Goal: Information Seeking & Learning: Find specific page/section

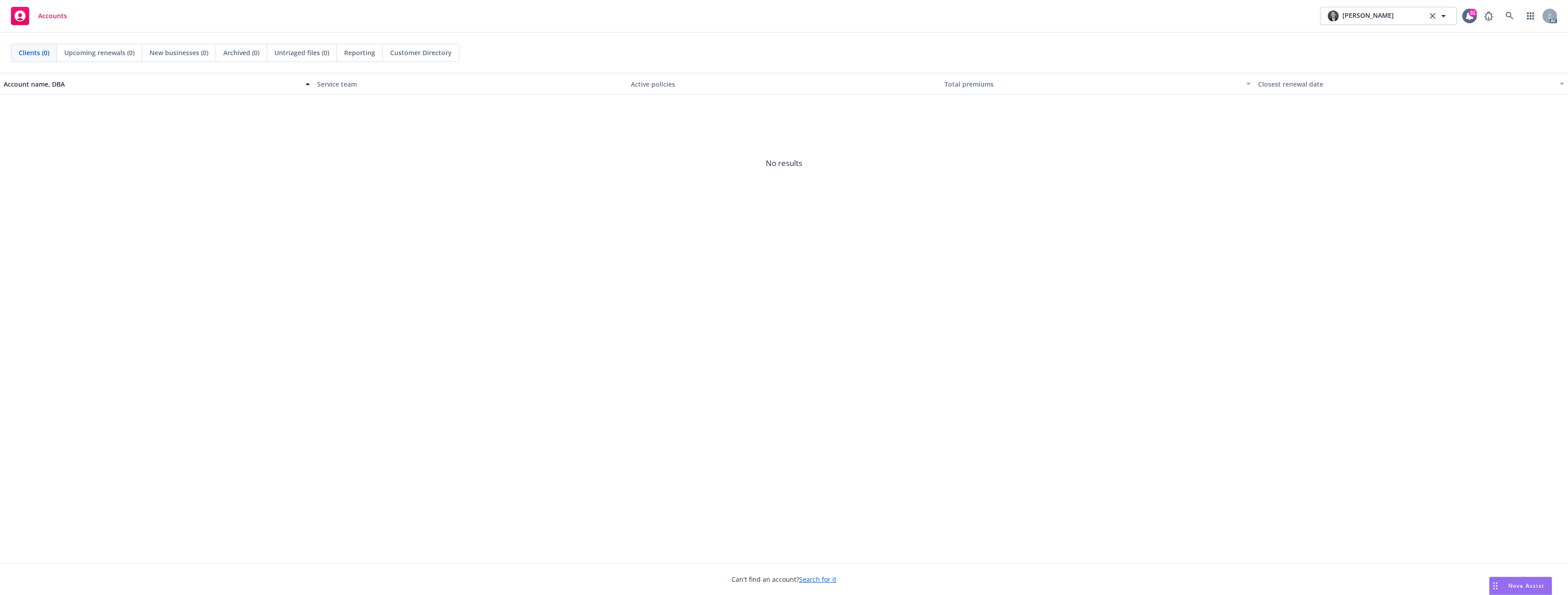
click at [1511, 583] on span "Nova Assist" at bounding box center [1526, 586] width 36 height 8
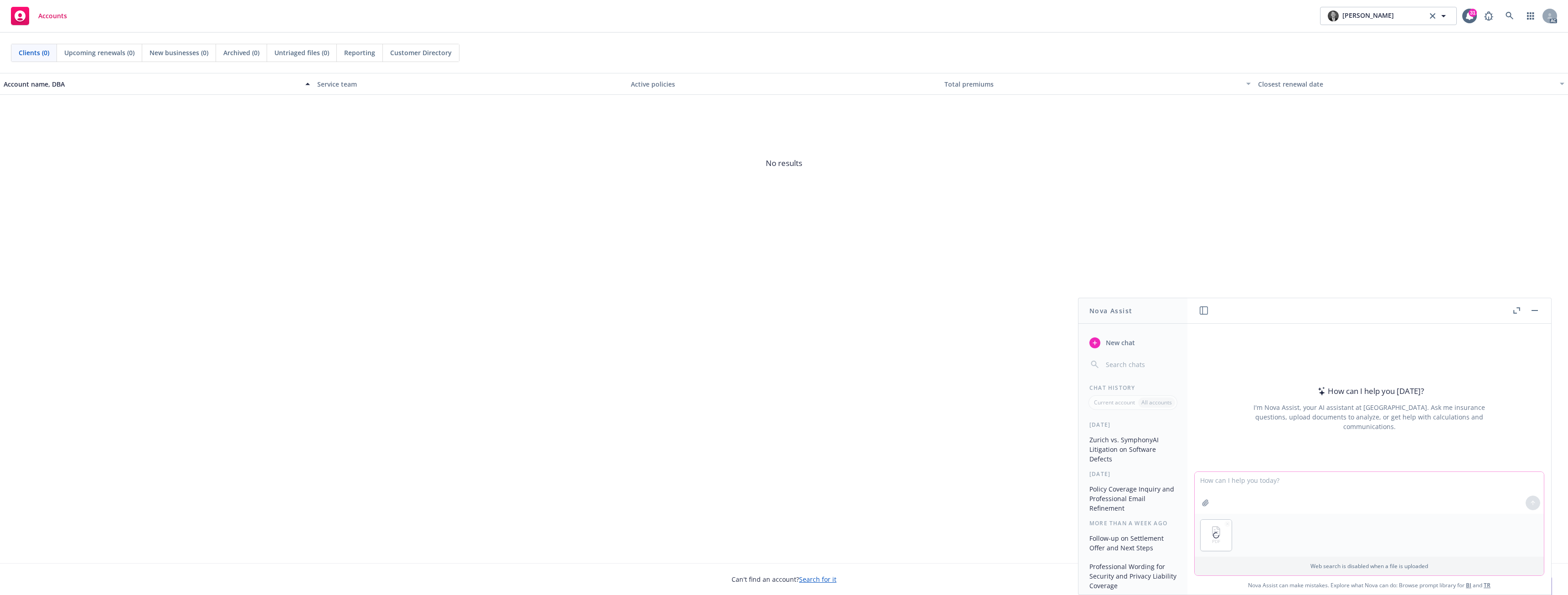
click at [1228, 489] on textarea at bounding box center [1370, 493] width 349 height 42
type textarea "summarize"
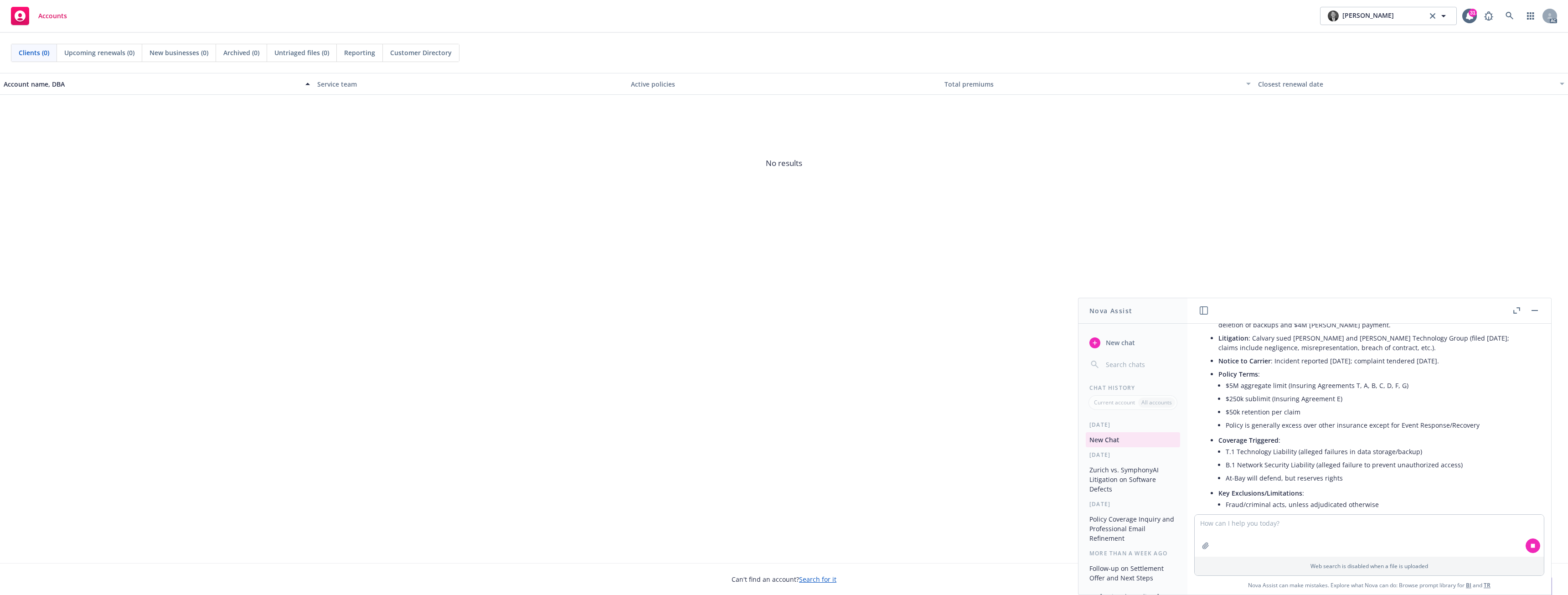
click at [1516, 314] on button "button" at bounding box center [1516, 311] width 11 height 11
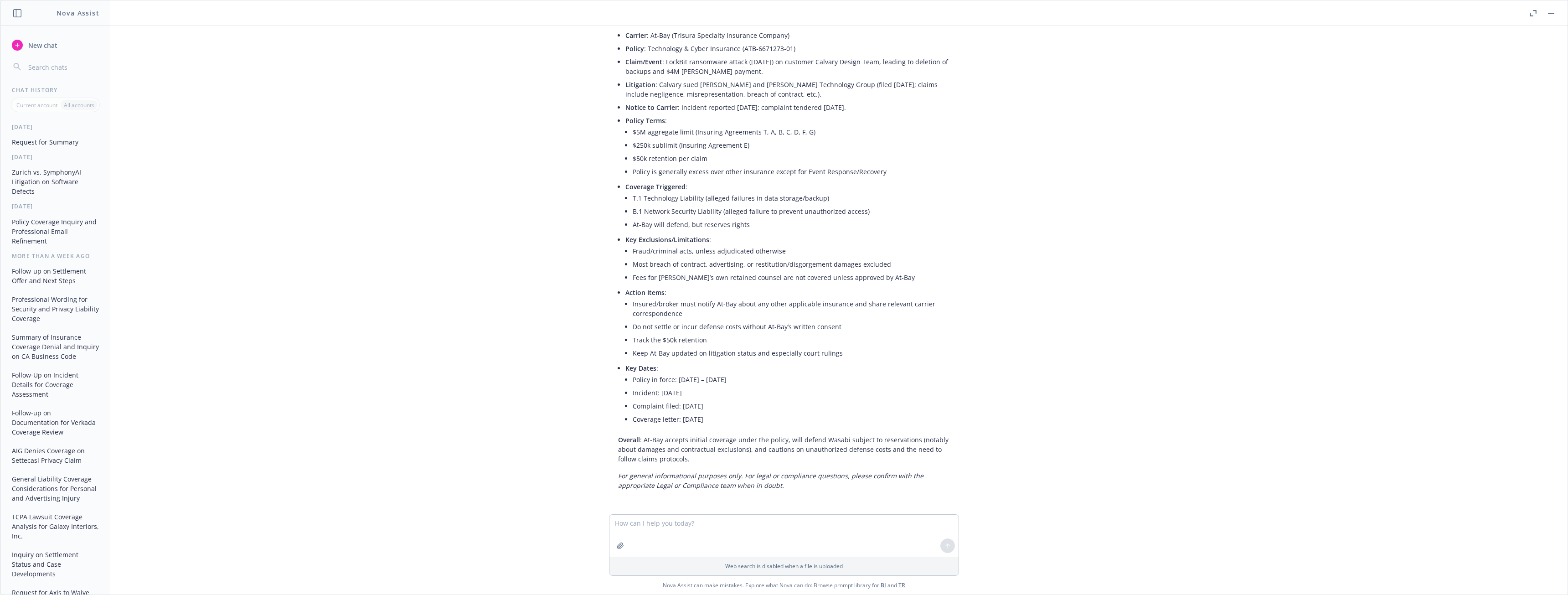
scroll to position [97, 0]
click at [1533, 13] on icon "button" at bounding box center [1533, 13] width 7 height 6
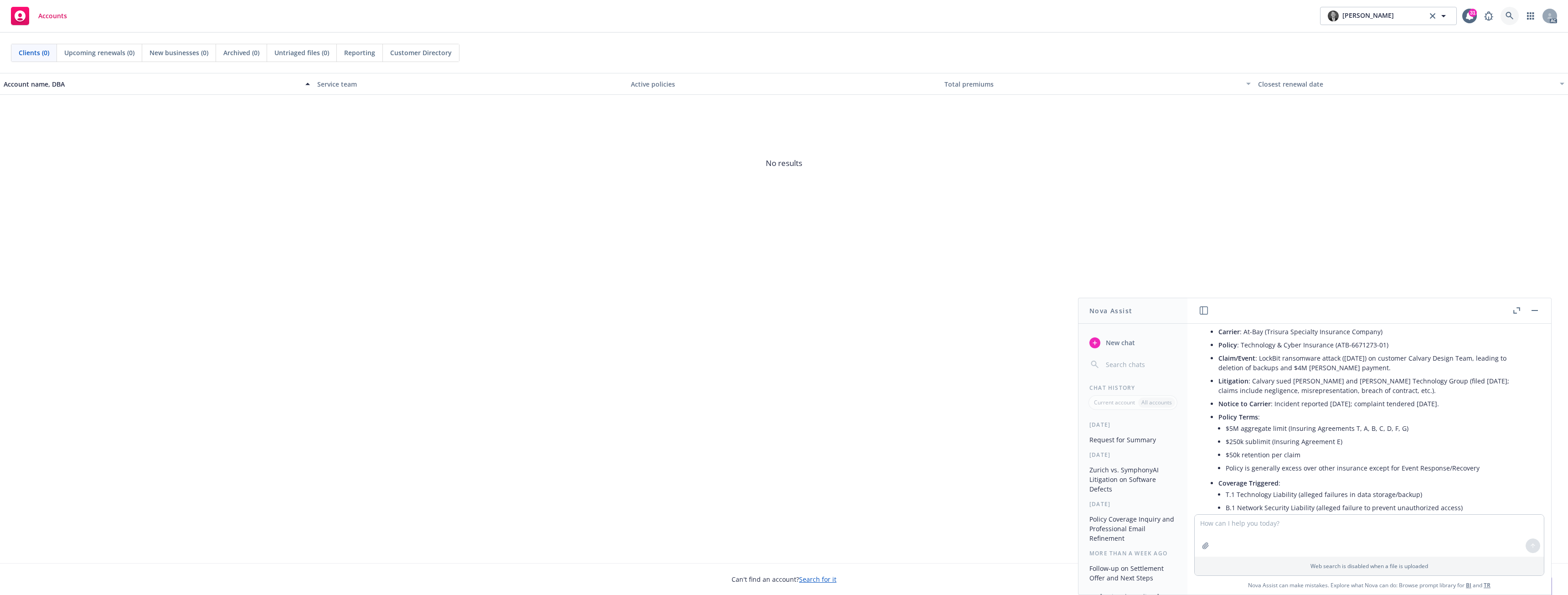
click at [1510, 15] on icon at bounding box center [1509, 15] width 8 height 8
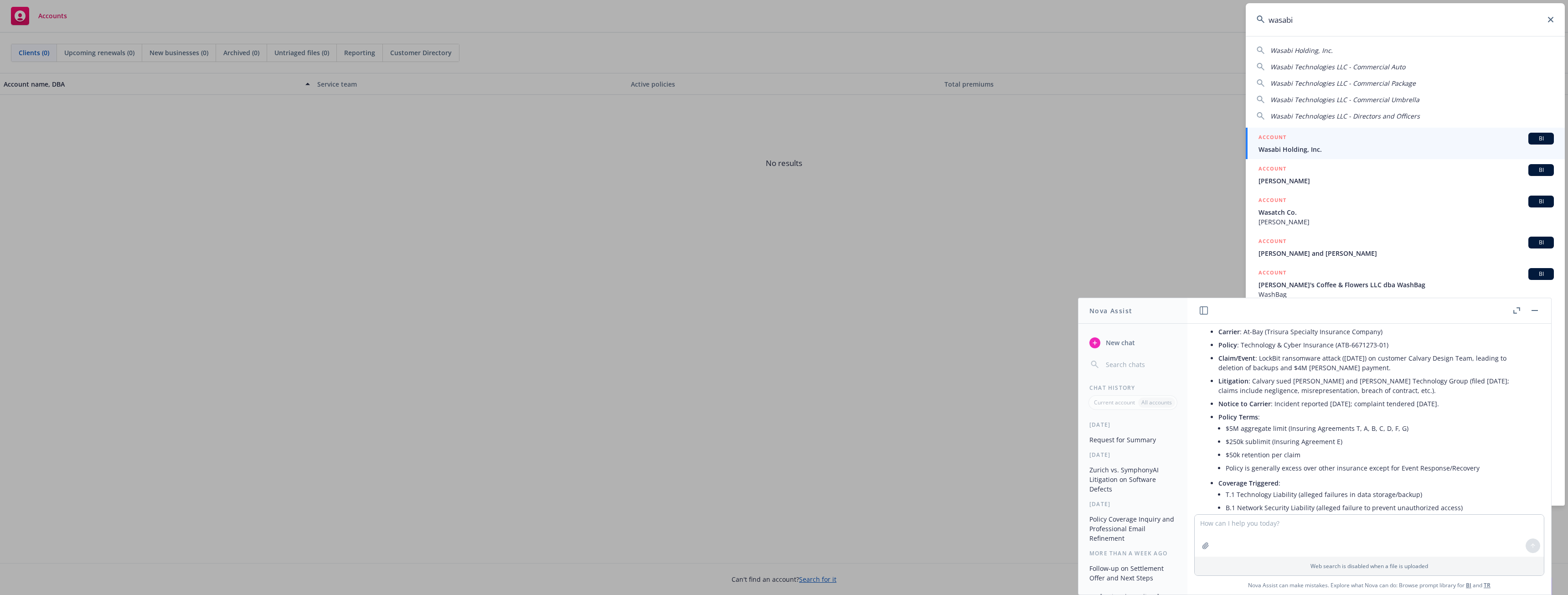
type input "wasabi"
click at [1306, 148] on span "Wasabi Holding, Inc." at bounding box center [1406, 149] width 295 height 10
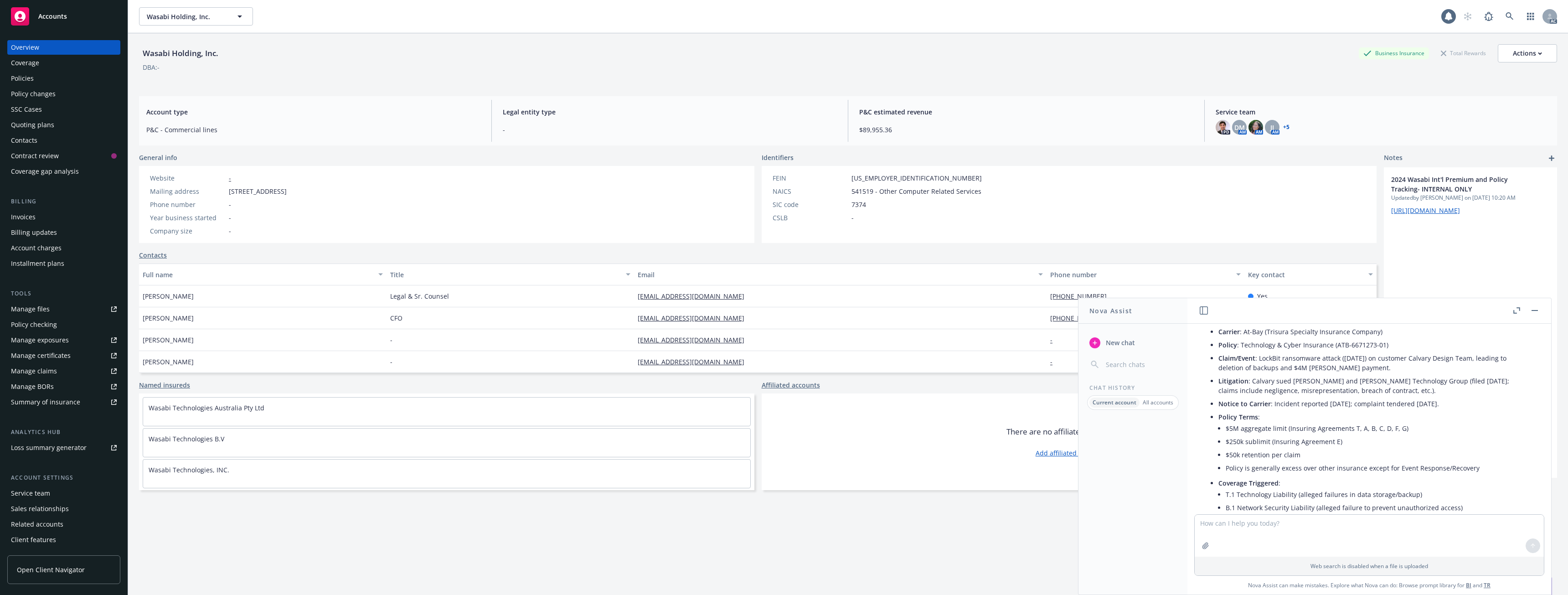
click at [37, 79] on div "Policies" at bounding box center [64, 79] width 106 height 15
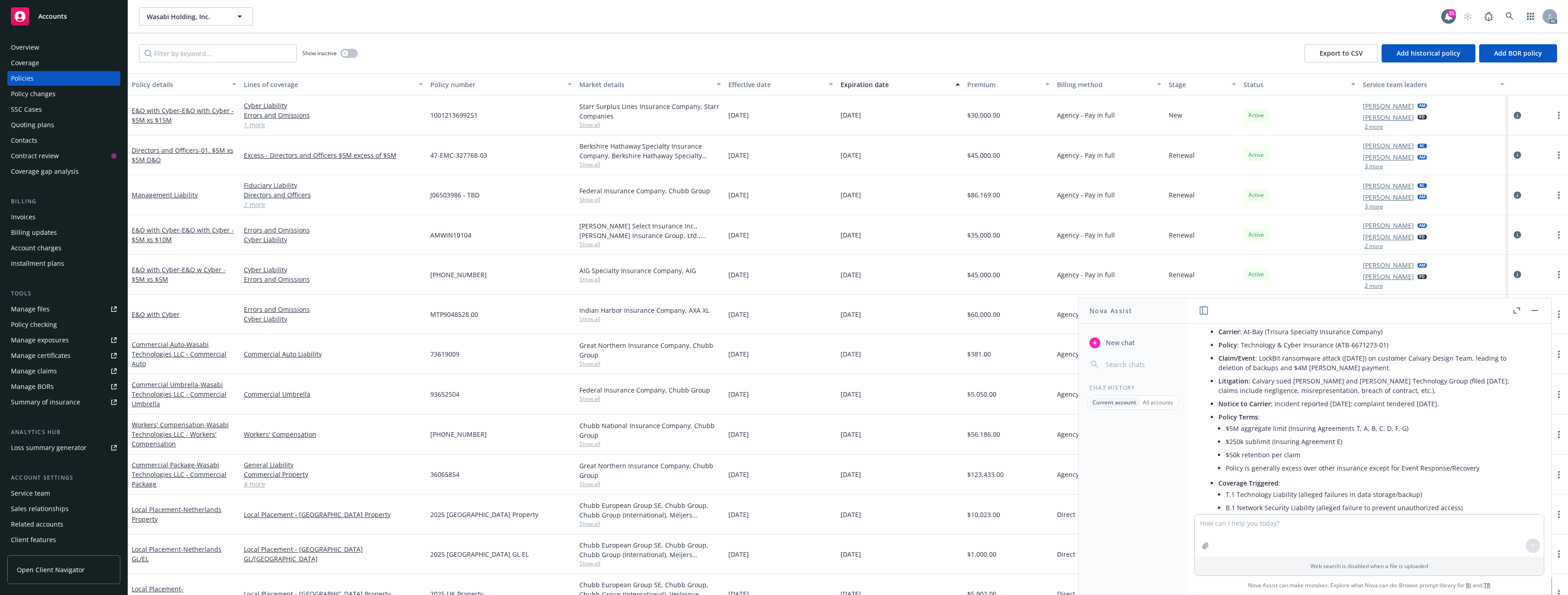
click at [168, 308] on div "E&O with Cyber" at bounding box center [184, 314] width 112 height 40
click at [168, 311] on link "E&O with Cyber" at bounding box center [155, 314] width 48 height 9
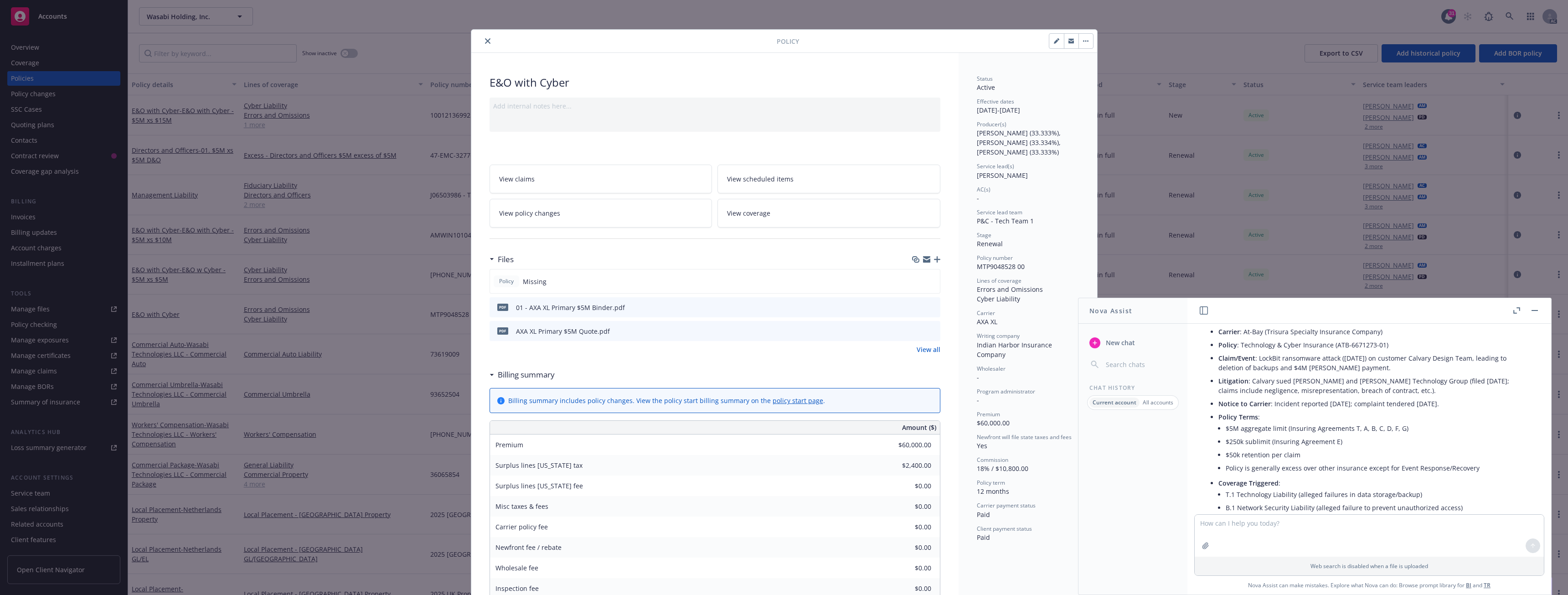
click at [482, 39] on button "close" at bounding box center [488, 41] width 11 height 11
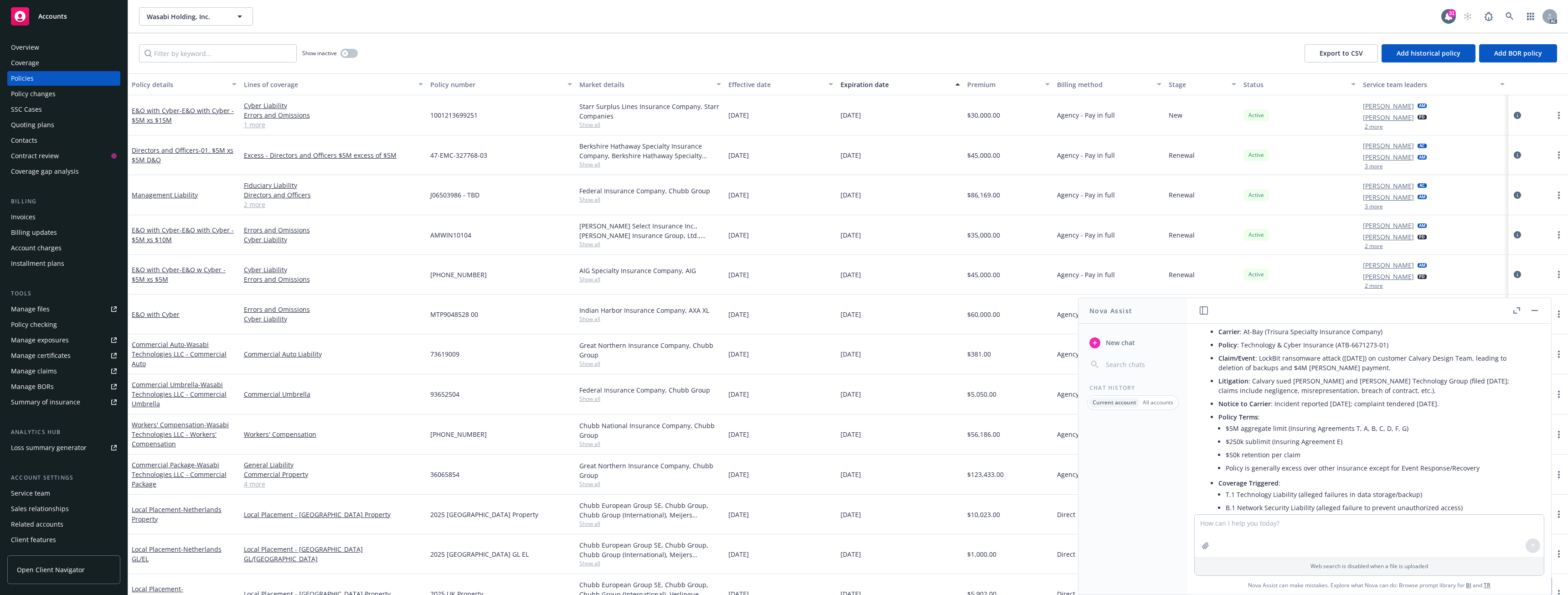
click at [1534, 312] on button "button" at bounding box center [1535, 311] width 11 height 11
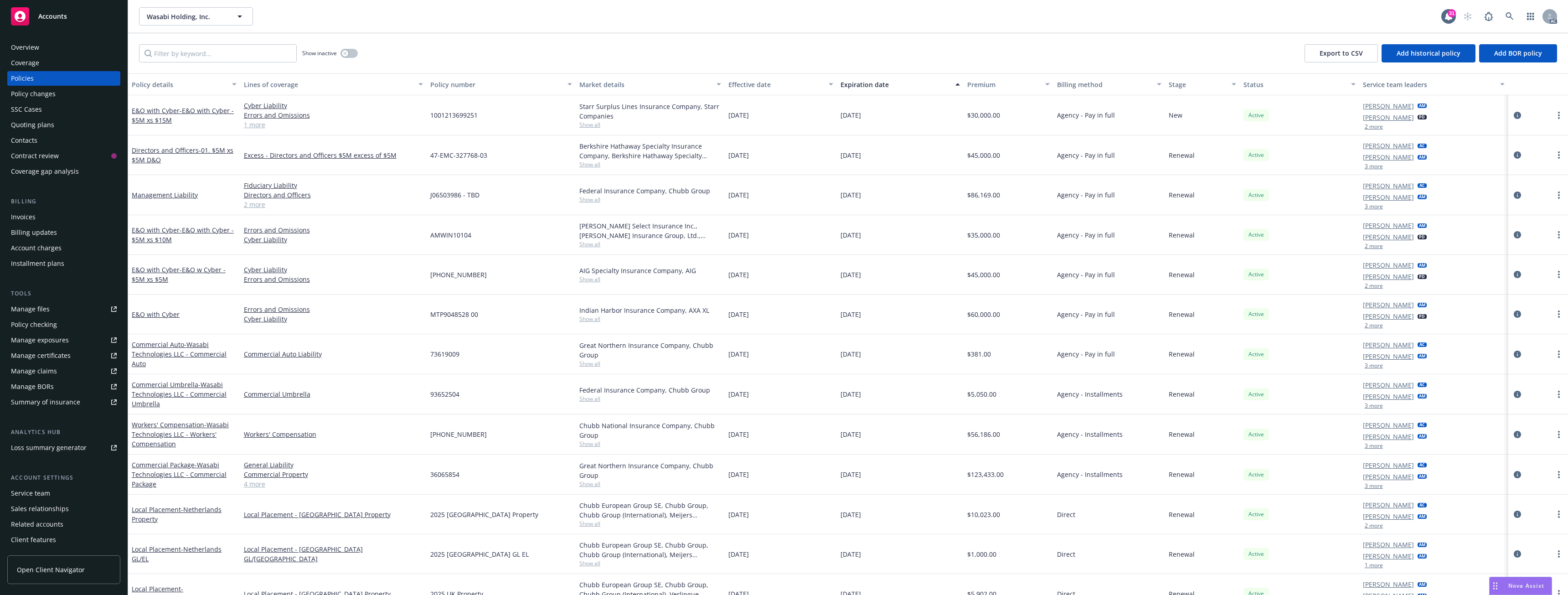
click at [1367, 328] on button "2 more" at bounding box center [1374, 325] width 18 height 5
